Goal: Task Accomplishment & Management: Complete application form

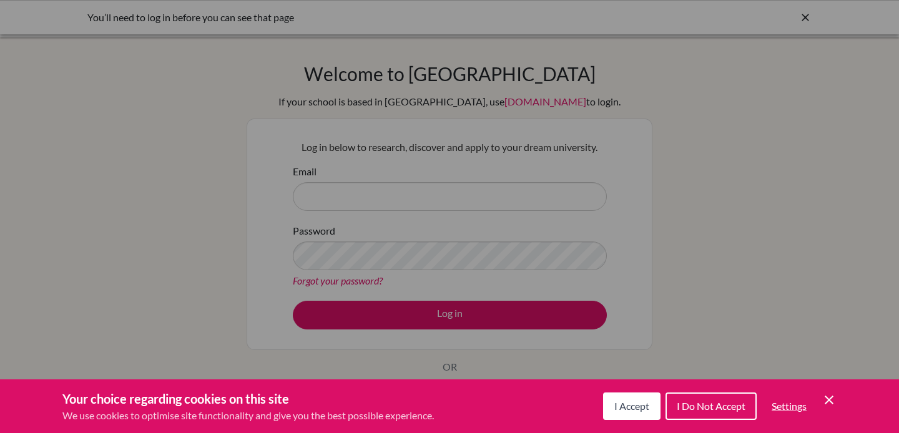
click at [633, 408] on span "I Accept" at bounding box center [631, 406] width 35 height 12
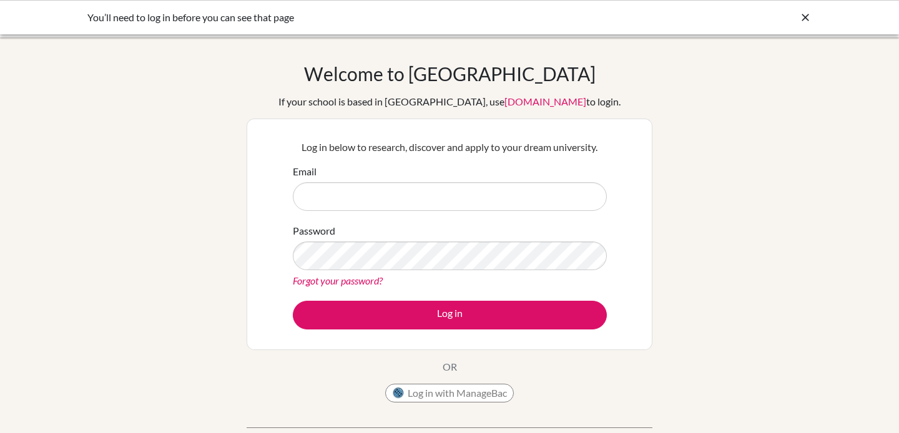
click at [387, 212] on form "Email Password Forgot your password? Log in" at bounding box center [450, 246] width 314 height 165
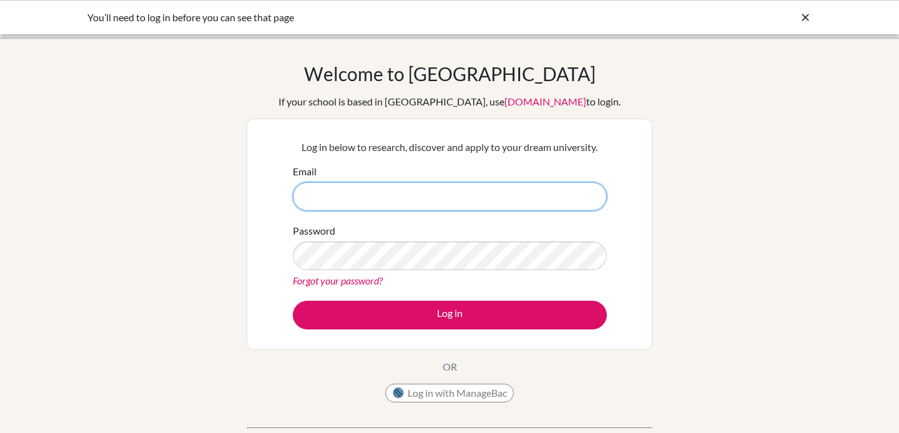
click at [375, 194] on input "Email" at bounding box center [450, 196] width 314 height 29
type input "[EMAIL_ADDRESS][DOMAIN_NAME]"
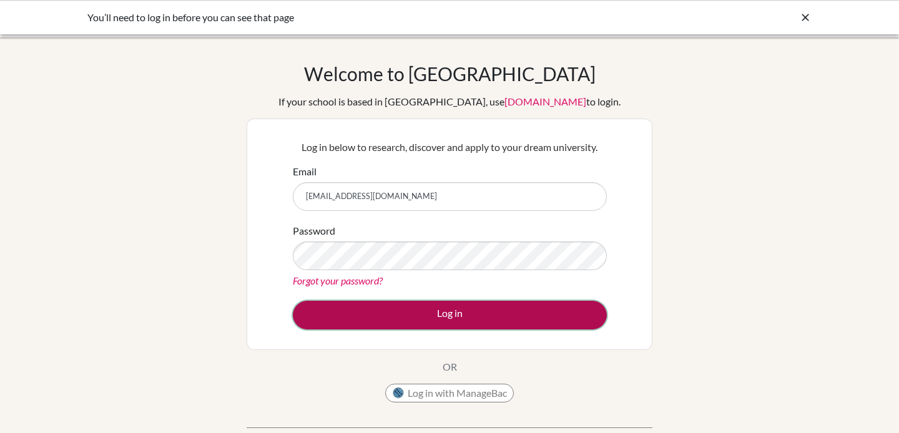
click at [458, 314] on button "Log in" at bounding box center [450, 315] width 314 height 29
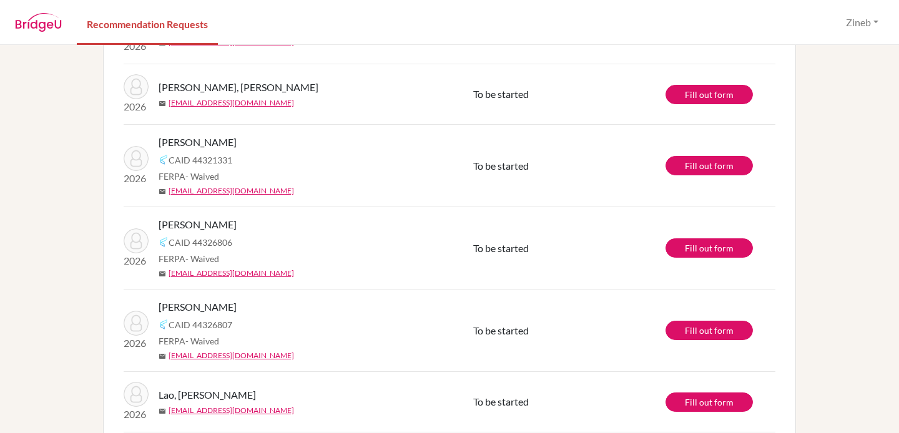
scroll to position [114, 0]
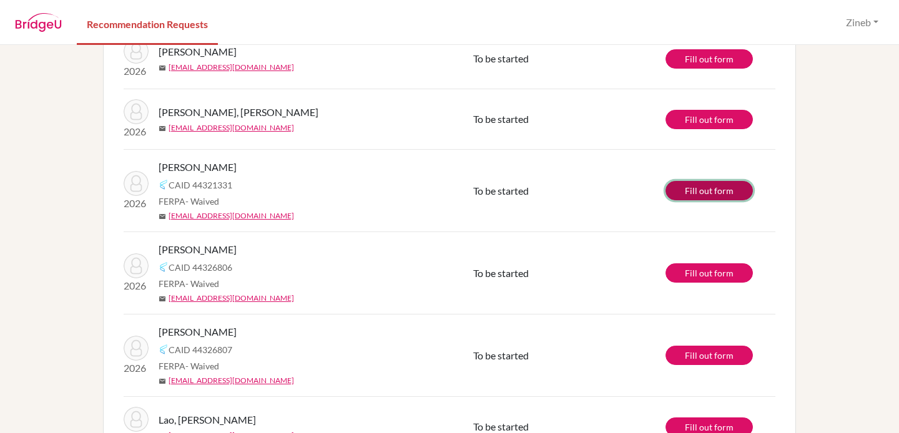
click at [722, 188] on link "Fill out form" at bounding box center [708, 190] width 87 height 19
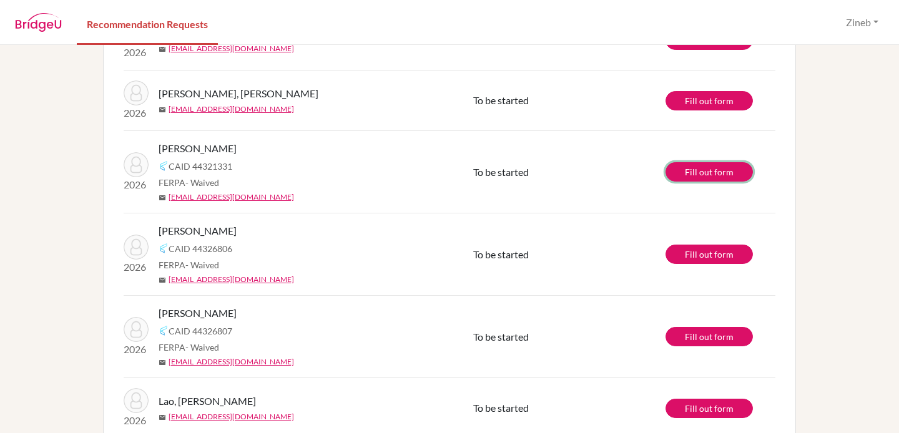
scroll to position [134, 0]
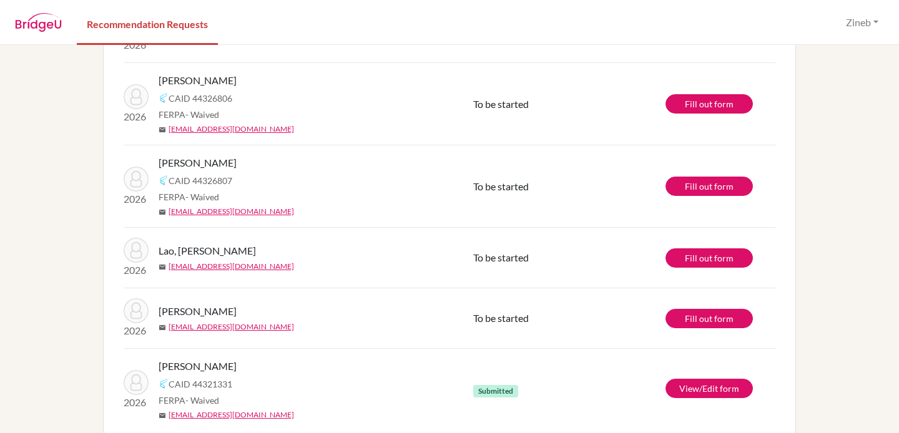
scroll to position [217, 0]
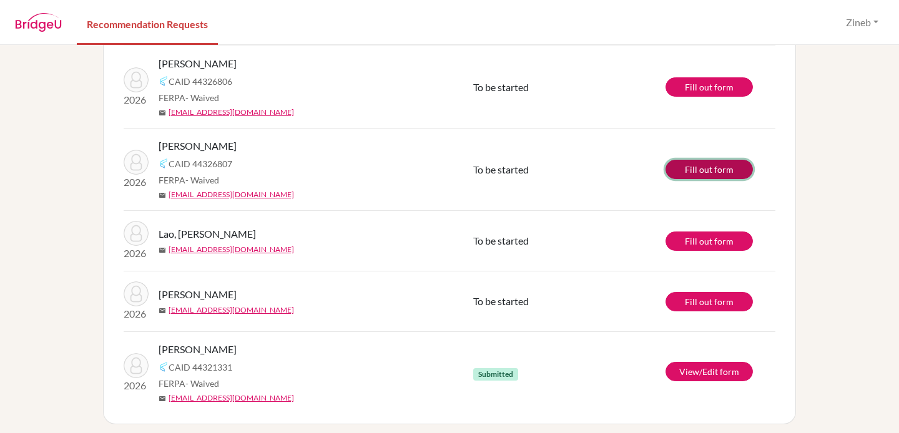
click at [716, 171] on link "Fill out form" at bounding box center [708, 169] width 87 height 19
